Goal: Transaction & Acquisition: Subscribe to service/newsletter

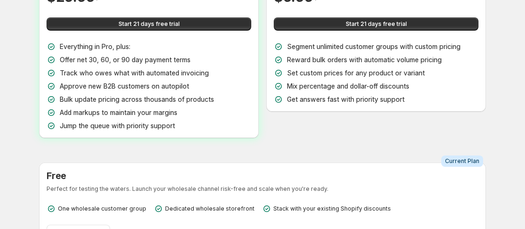
scroll to position [94, 0]
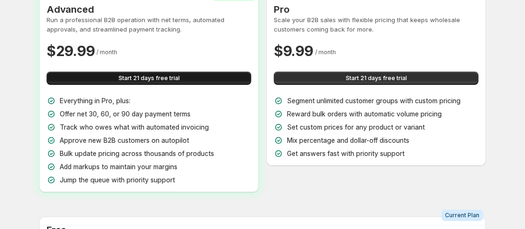
click at [150, 73] on button "Start 21 days free trial" at bounding box center [149, 78] width 205 height 13
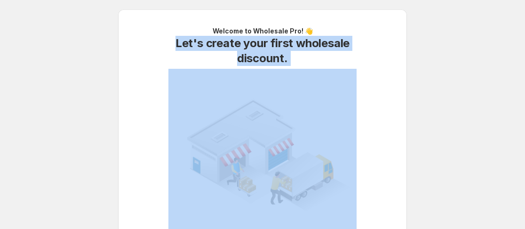
drag, startPoint x: 177, startPoint y: 43, endPoint x: 433, endPoint y: 72, distance: 257.3
click at [433, 72] on body "Onboarding Welcome to Wholesale Pro! 👋 Let's create your first wholesale discou…" at bounding box center [262, 114] width 525 height 229
click at [399, 71] on div "Welcome to Wholesale Pro! 👋 Let's create your first wholesale discount. You'll …" at bounding box center [263, 155] width 274 height 258
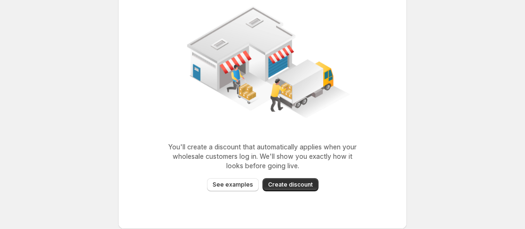
scroll to position [97, 0]
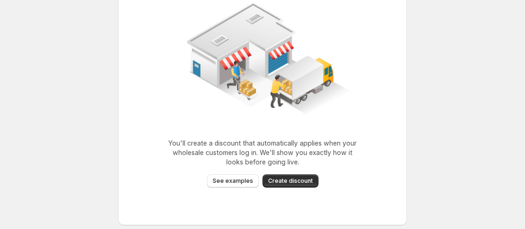
click at [291, 181] on span "Create discount" at bounding box center [290, 181] width 45 height 8
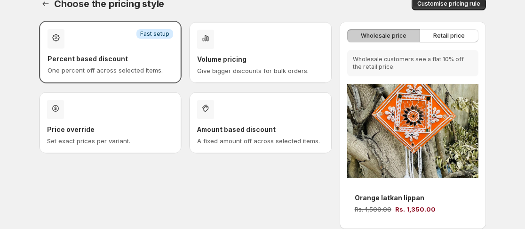
scroll to position [0, 0]
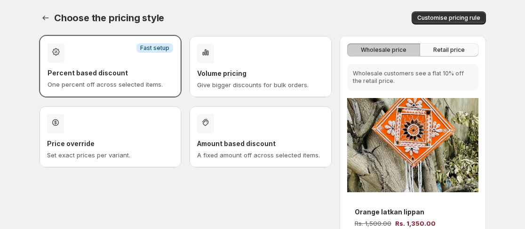
click at [456, 52] on span "Retail price" at bounding box center [450, 50] width 32 height 8
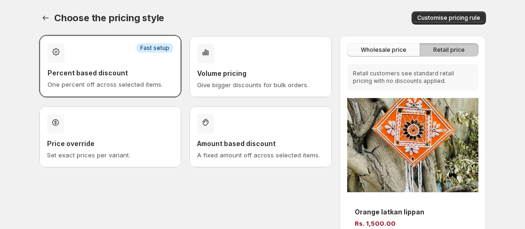
click at [395, 53] on span "Wholesale price" at bounding box center [384, 50] width 46 height 8
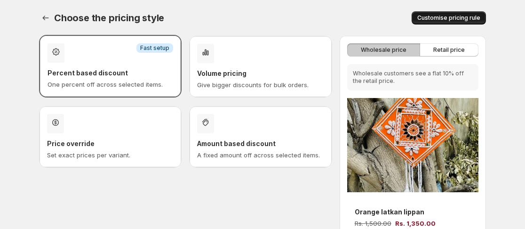
click at [441, 14] on button "Customise pricing rule" at bounding box center [449, 17] width 74 height 13
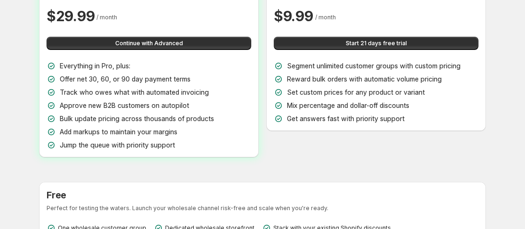
scroll to position [141, 0]
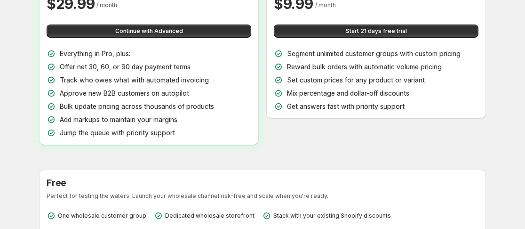
click at [95, 94] on span "Approve new B2B customers on autopilot" at bounding box center [124, 93] width 129 height 8
click at [199, 88] on div "Everything in Pro, plus: Offer net 30, 60, or 90 day payment terms Track who ow…" at bounding box center [149, 93] width 205 height 89
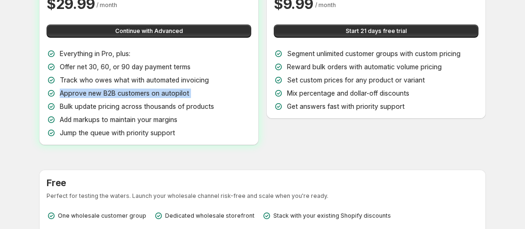
click at [198, 92] on div "Approve new B2B customers on autopilot" at bounding box center [149, 93] width 205 height 9
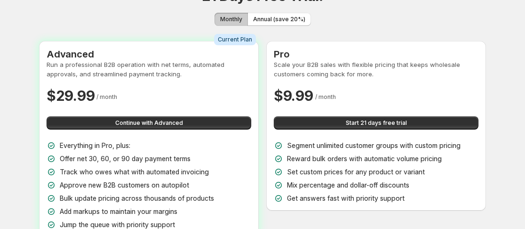
scroll to position [29, 0]
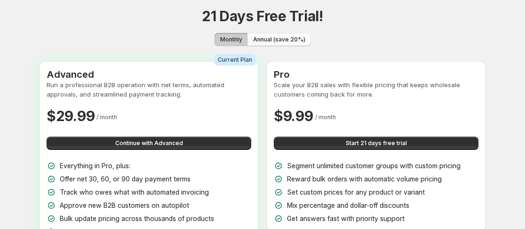
click at [271, 39] on span "Annual (save 20%)" at bounding box center [279, 40] width 52 height 8
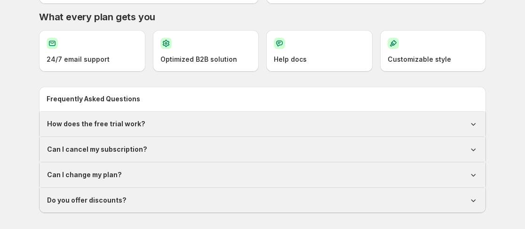
scroll to position [558, 0]
